Goal: Contribute content: Add original content to the website for others to see

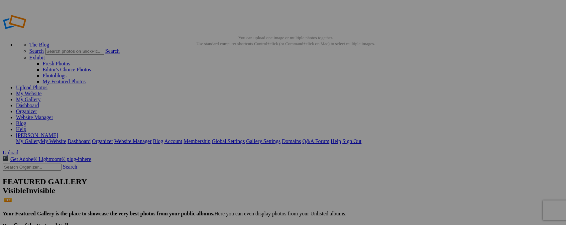
type input "_"
type input "Pearl-spotted Owlet"
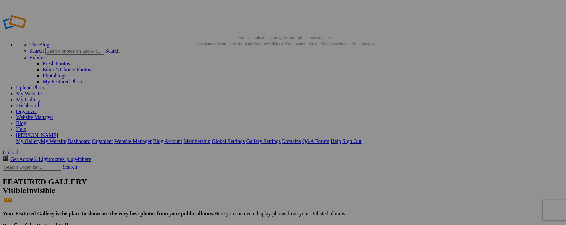
type input "_"
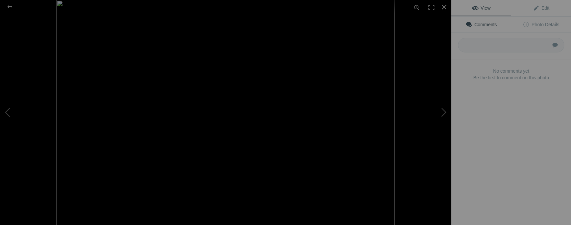
type input "Pearl-spotted Owlet"
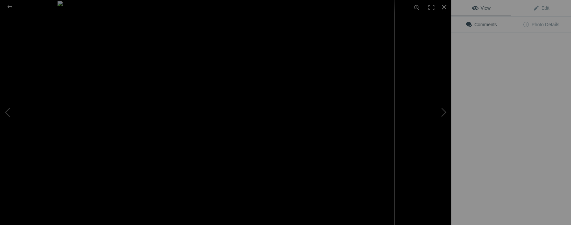
click at [256, 100] on img at bounding box center [226, 112] width 338 height 225
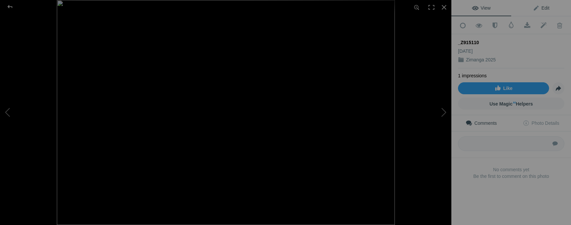
click at [541, 8] on span "Edit" at bounding box center [541, 7] width 17 height 5
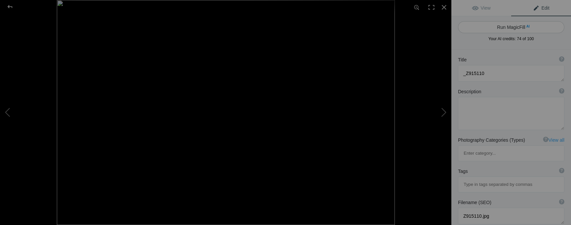
click at [520, 26] on button "Run MagicFill AI" at bounding box center [511, 27] width 106 height 12
type textarea "Majestic Hornbills Perched on a Branch Against a Clear Blue Sky"
type textarea "This stunning photograph captures two hornbills elegantly perched on a branch, …"
type textarea "hornbills-perched-branch-blue-sky.jpg"
type textarea "Two hornbills perched on a branch against a clear blue sky, showcasing their di…"
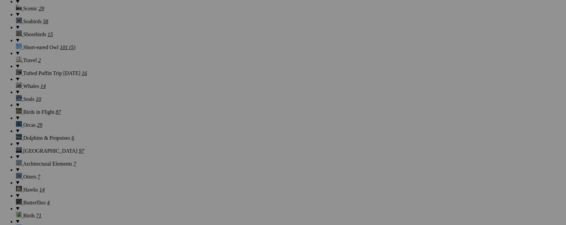
scroll to position [634, 0]
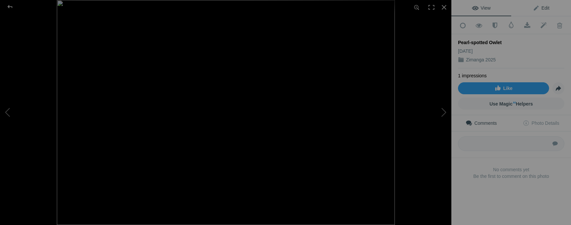
click at [548, 10] on link "Edit" at bounding box center [541, 8] width 60 height 16
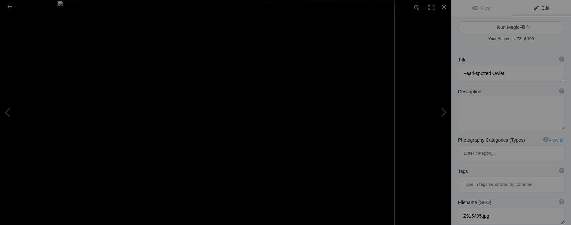
click at [521, 28] on button "Run MagicFill AI" at bounding box center [511, 27] width 106 height 12
type textarea "Pearl-Spotted Owlet Perched on a Branch"
type textarea "This captivating image features a Pearl-Spotted Owlet, a small but striking bir…"
type textarea "pearl-spotted-owlet-perched.jpg"
type textarea "A Pearl-Spotted Owlet perched on a branch, surrounded by twigs and thorns, show…"
